Goal: Information Seeking & Learning: Learn about a topic

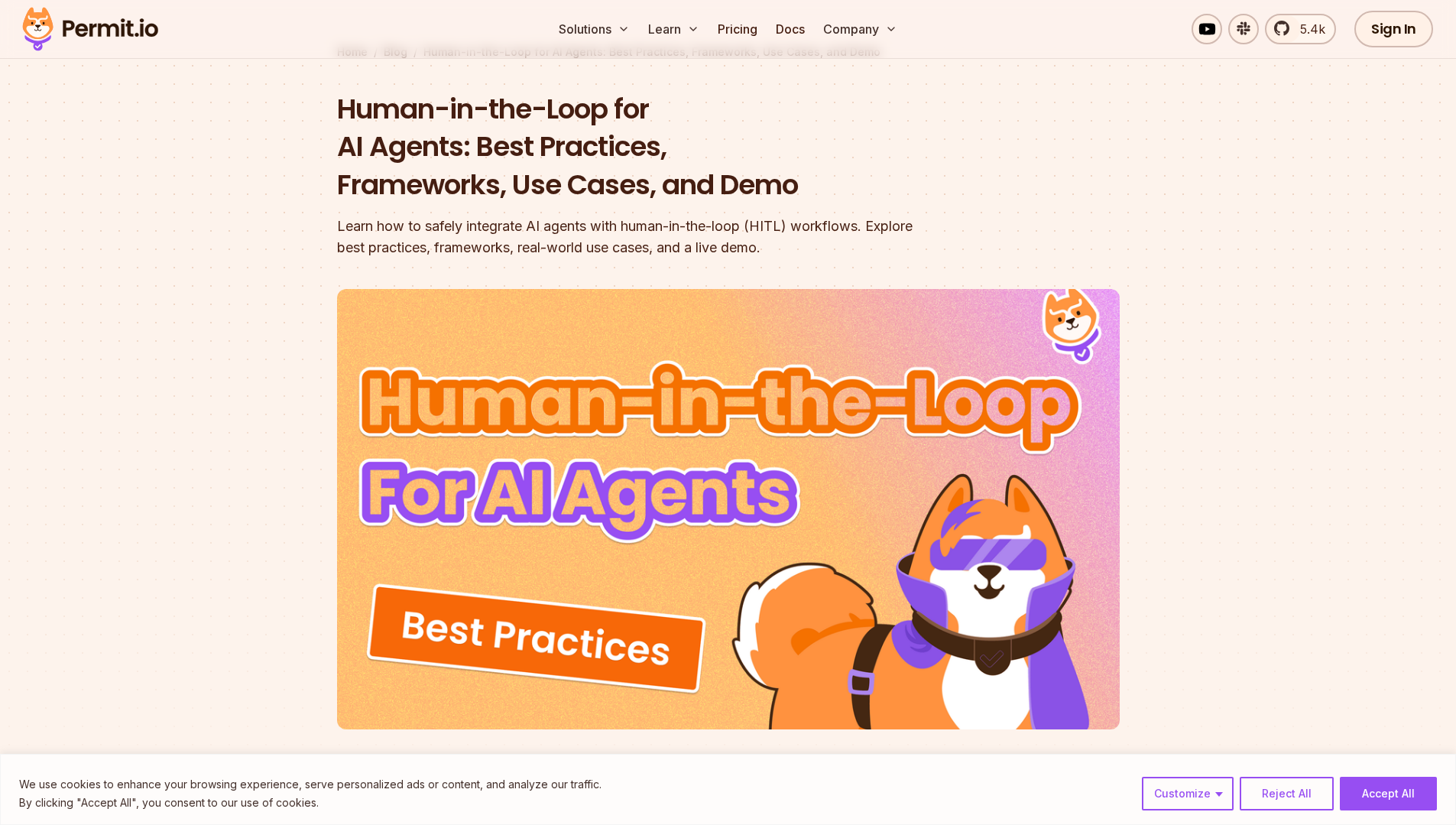
scroll to position [93, 0]
click at [1381, 782] on button "Accept All" at bounding box center [1388, 793] width 97 height 33
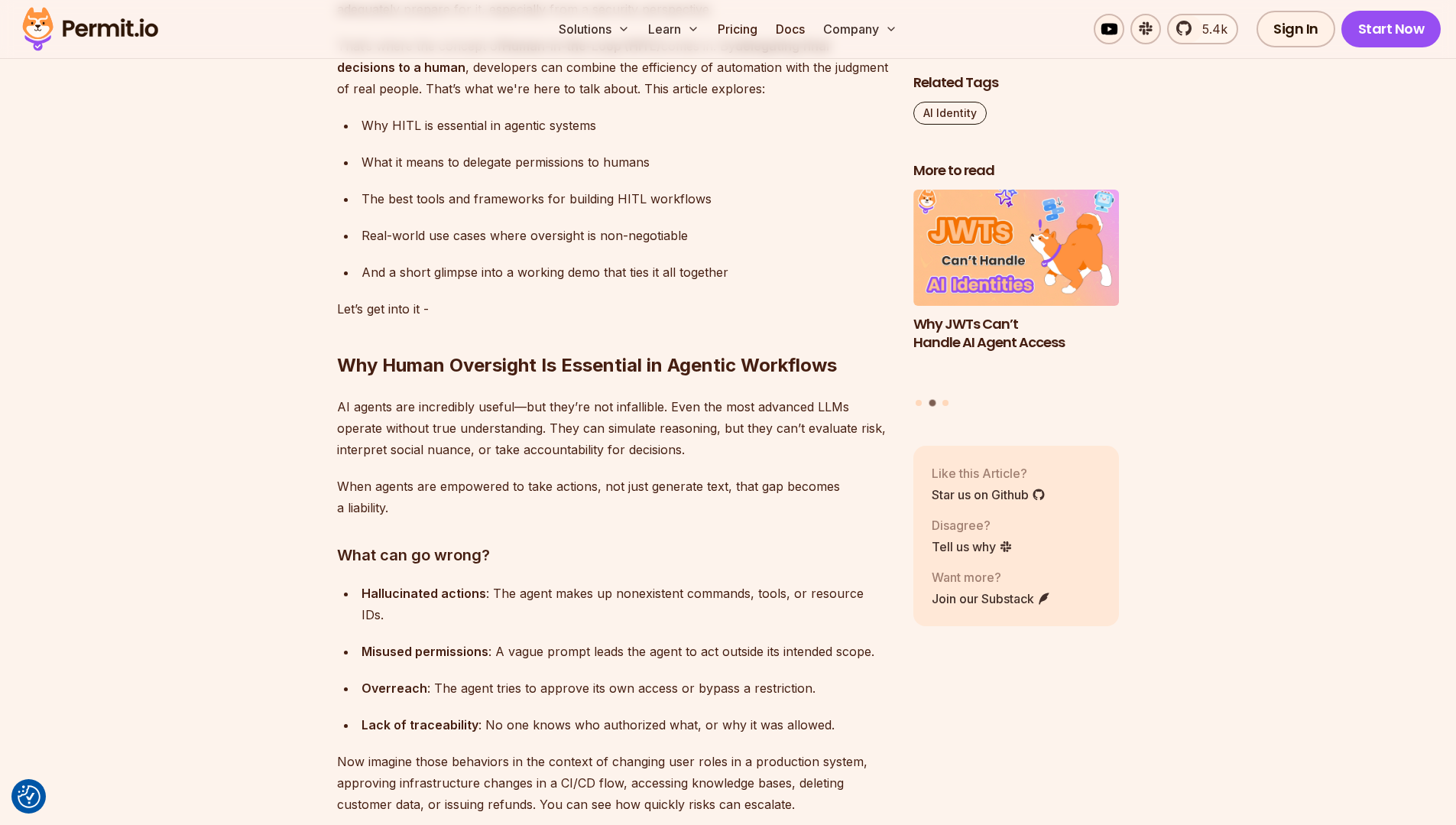
scroll to position [1439, 0]
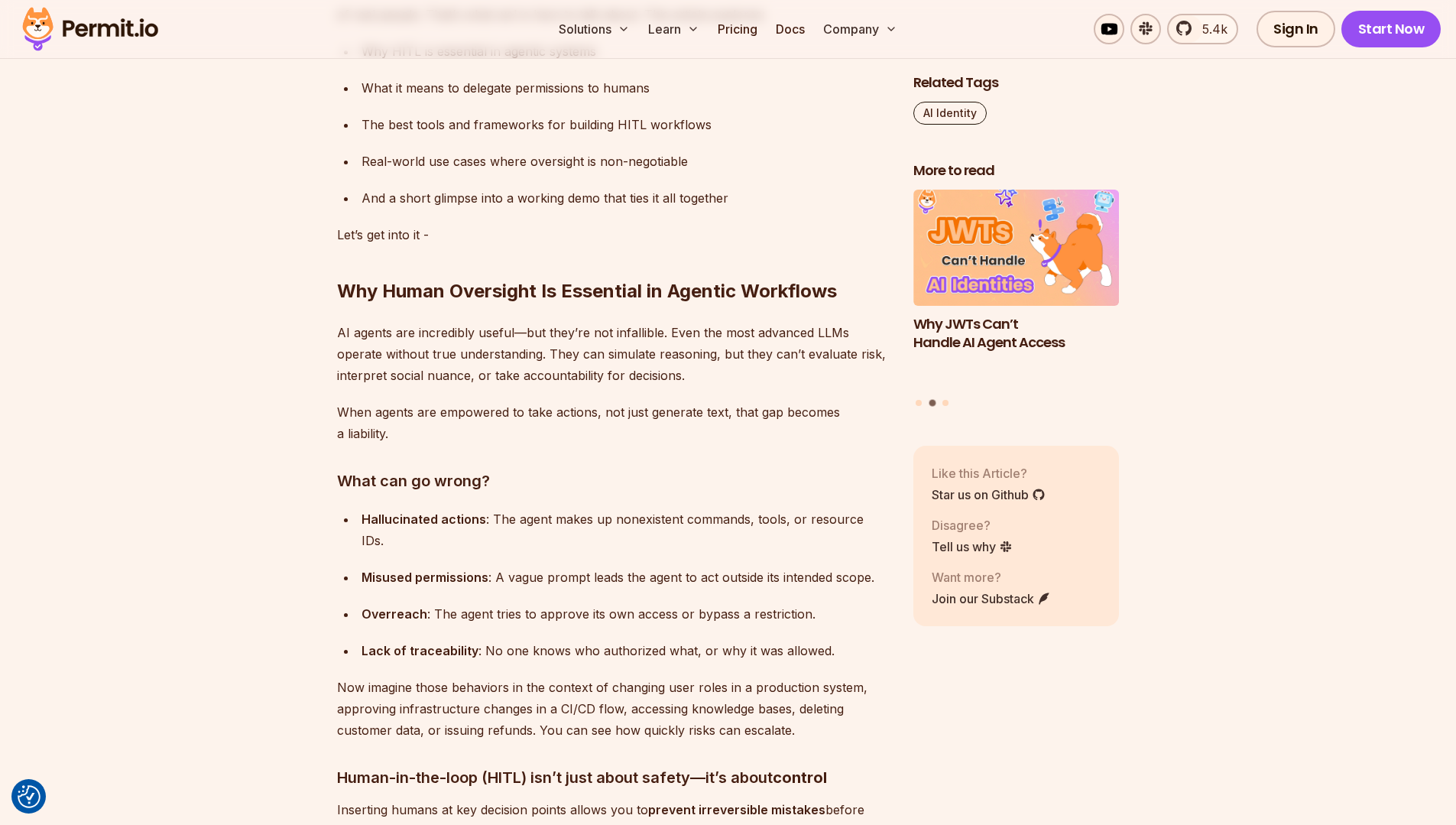
click at [363, 427] on p "When agents are empowered to take actions, not just generate text, that gap bec…" at bounding box center [613, 423] width 552 height 43
copy p "liability"
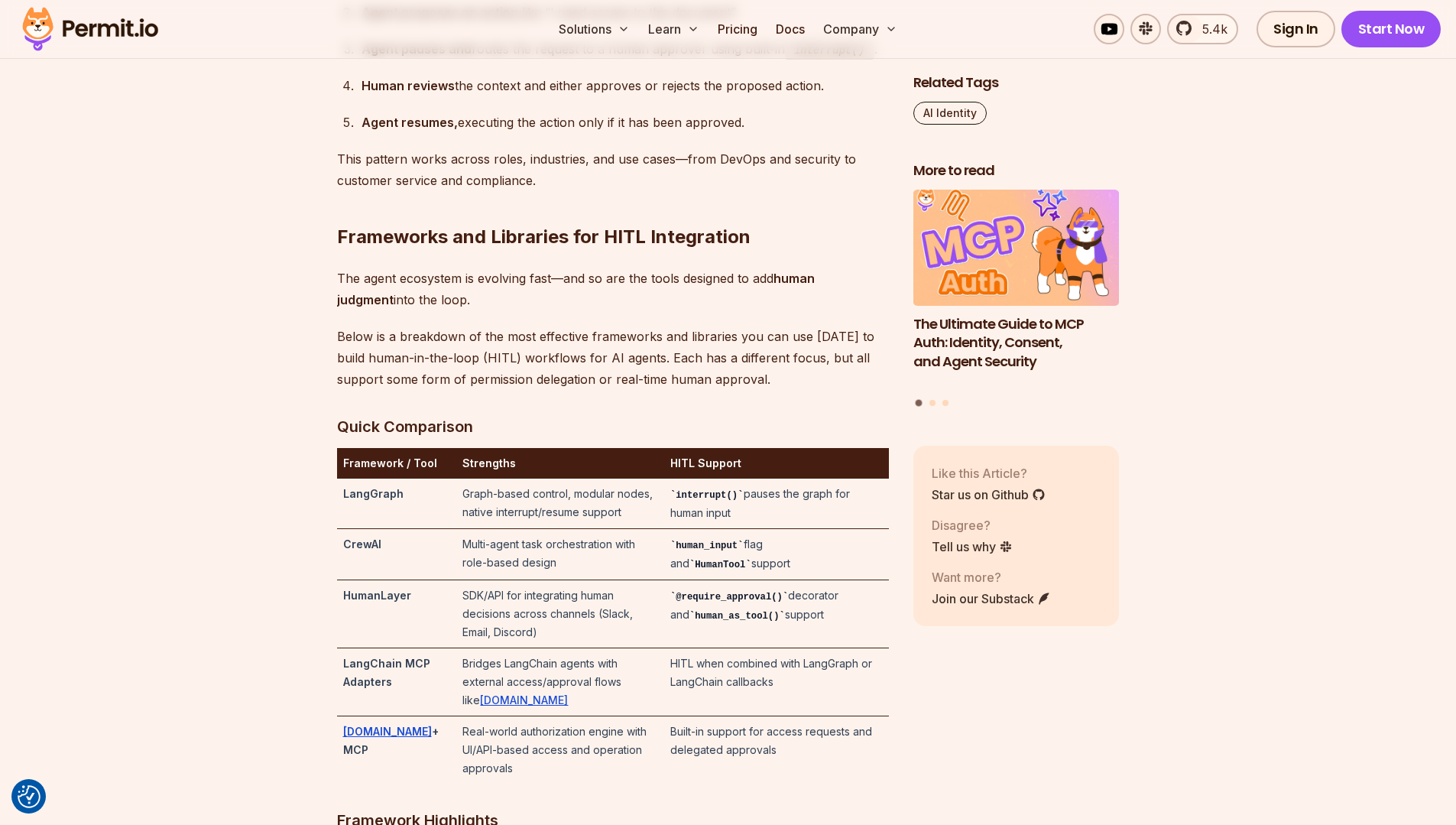
scroll to position [3012, 0]
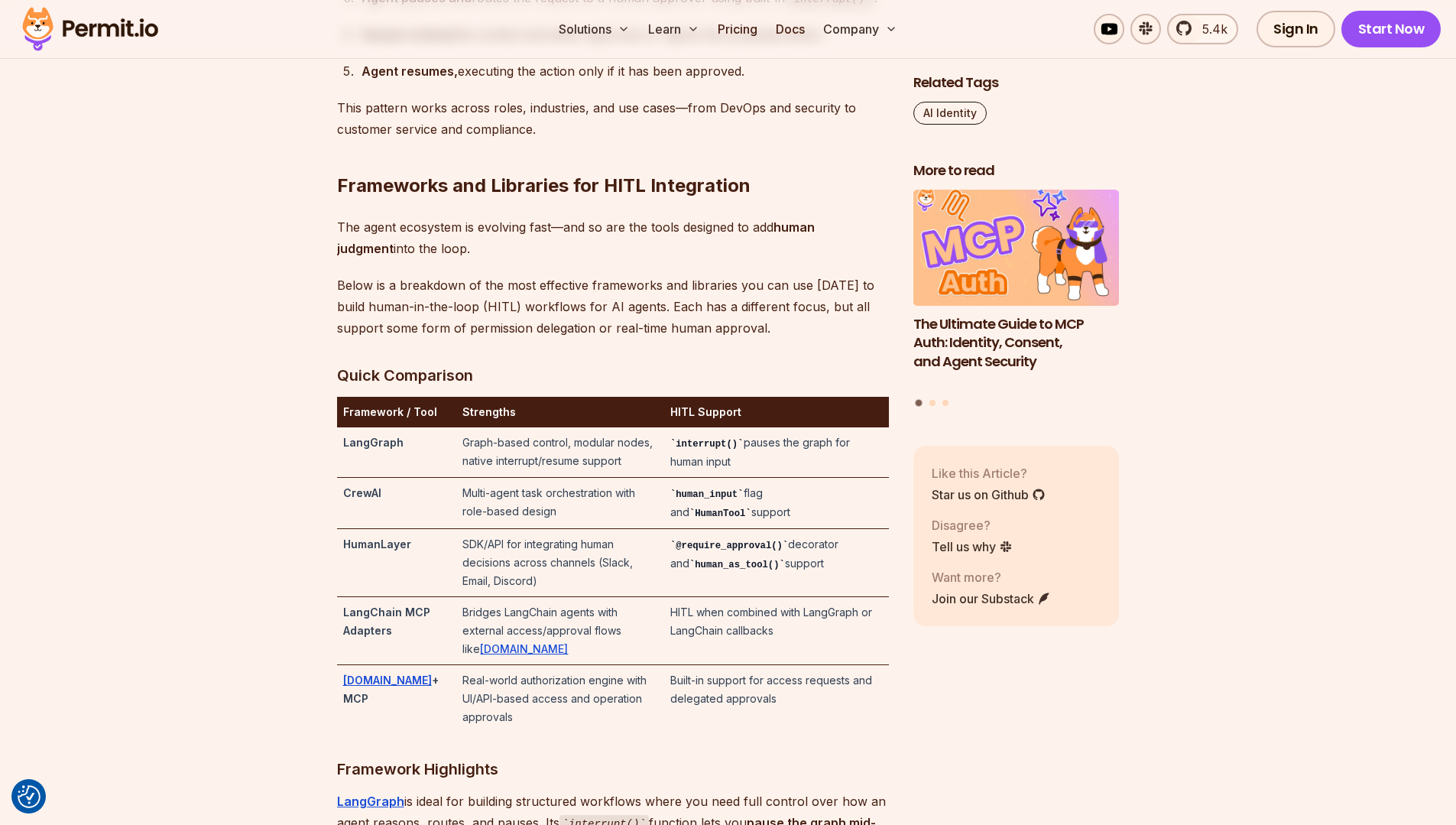
click at [460, 339] on p "Below is a breakdown of the most effective frameworks and libraries you can use…" at bounding box center [613, 306] width 552 height 64
click at [458, 339] on p "Below is a breakdown of the most effective frameworks and libraries you can use…" at bounding box center [613, 306] width 552 height 64
click at [457, 339] on p "Below is a breakdown of the most effective frameworks and libraries you can use…" at bounding box center [613, 306] width 552 height 64
copy p "HITL"
